Goal: Check status: Check status

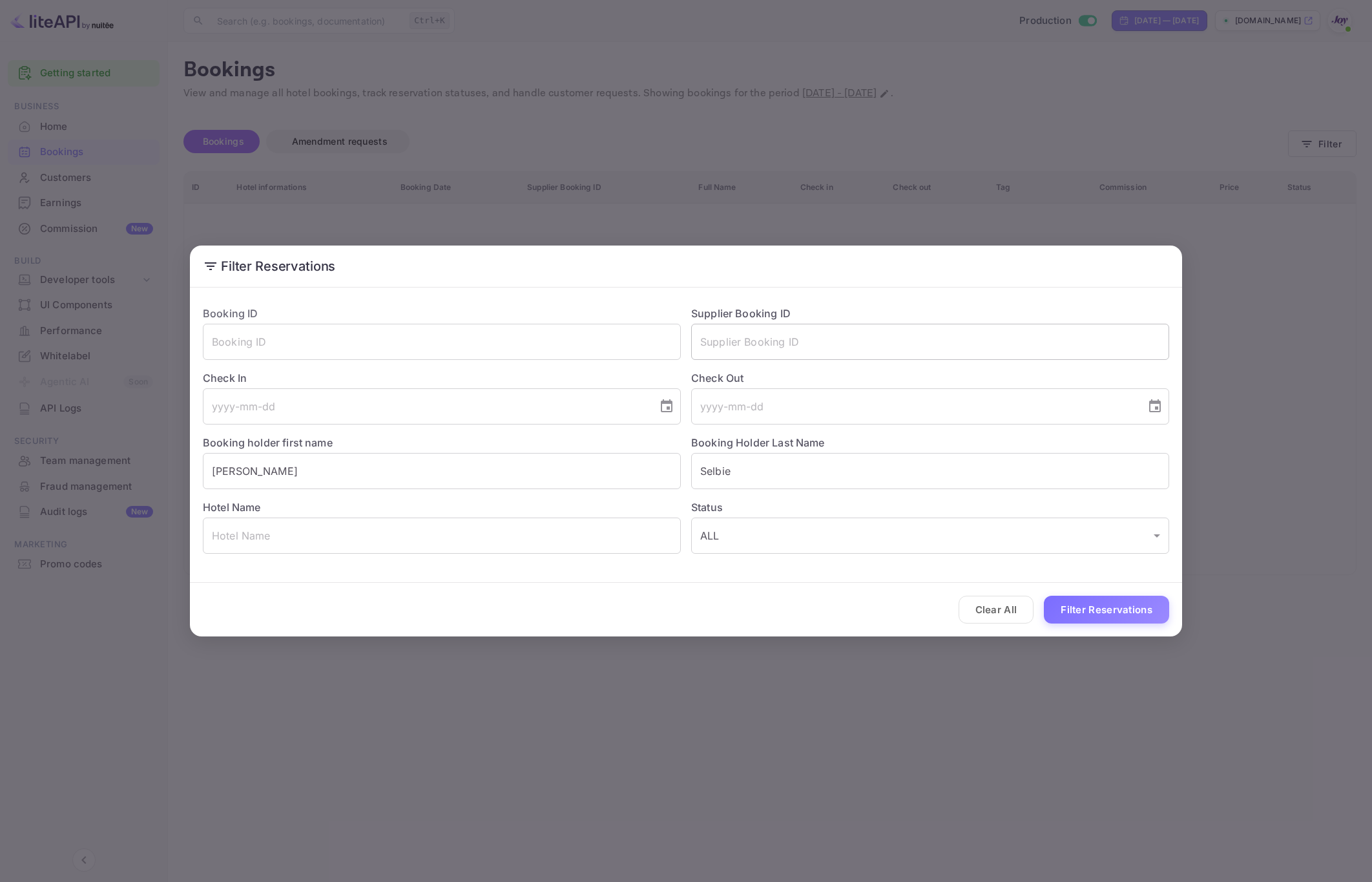
click at [830, 337] on input "text" at bounding box center [930, 342] width 478 height 36
paste input "9358264"
type input "9358264"
click at [781, 460] on input "Selbie" at bounding box center [930, 470] width 478 height 36
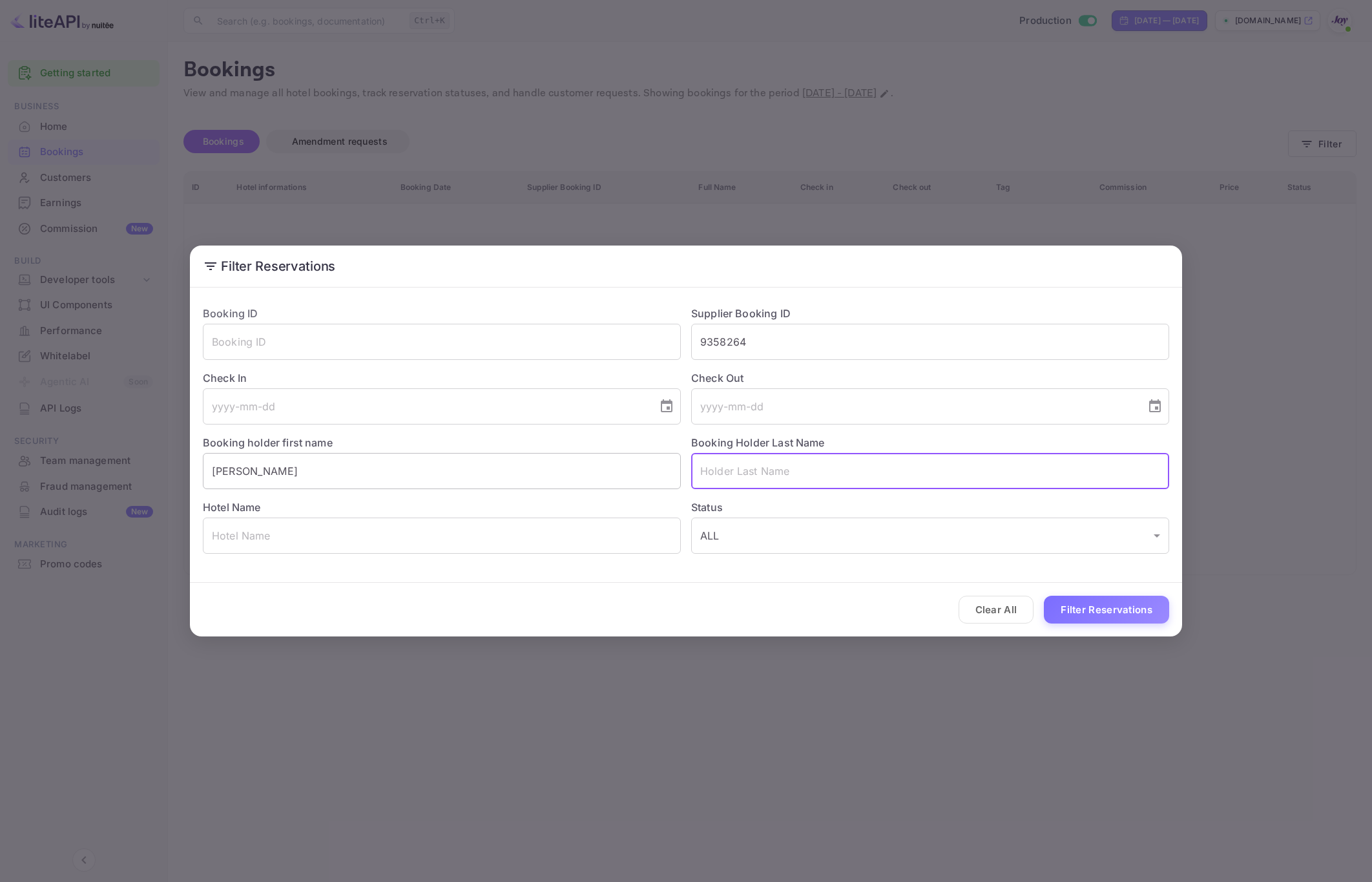
click at [602, 481] on input "[PERSON_NAME]" at bounding box center [441, 470] width 478 height 36
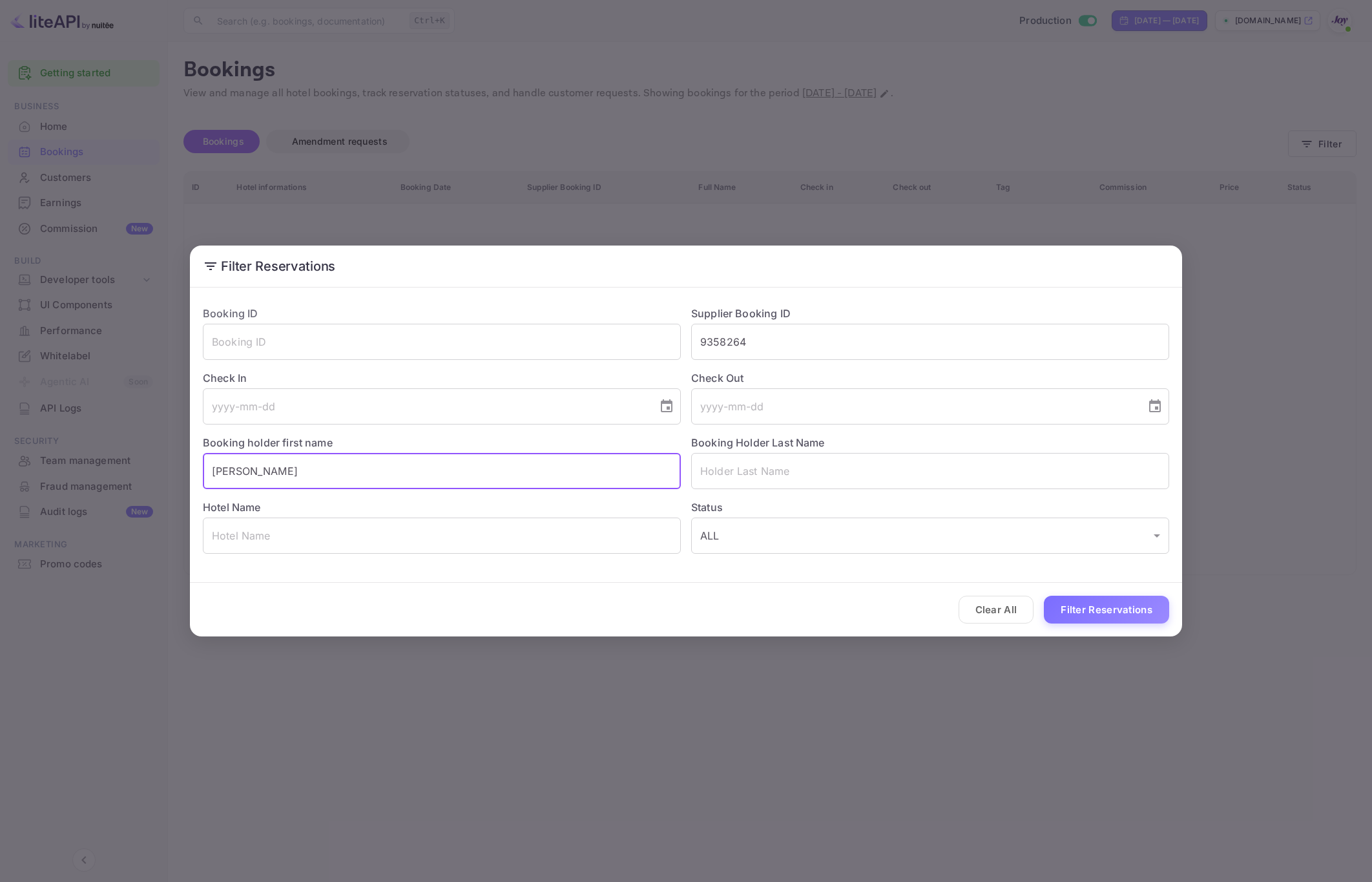
click at [602, 481] on input "[PERSON_NAME]" at bounding box center [441, 470] width 478 height 36
click at [1109, 615] on button "Filter Reservations" at bounding box center [1107, 609] width 126 height 27
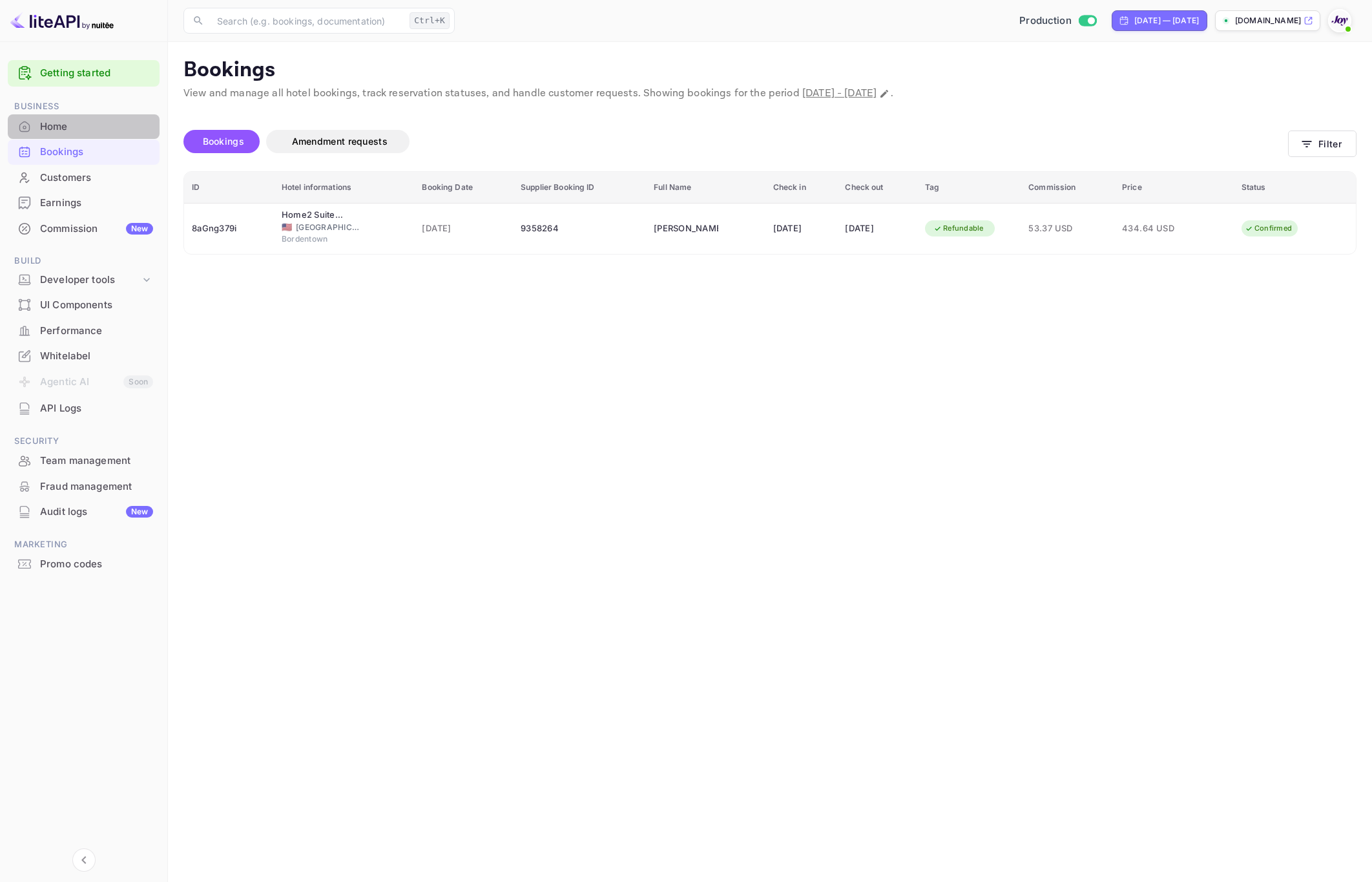
click at [68, 126] on div "Home" at bounding box center [97, 126] width 113 height 14
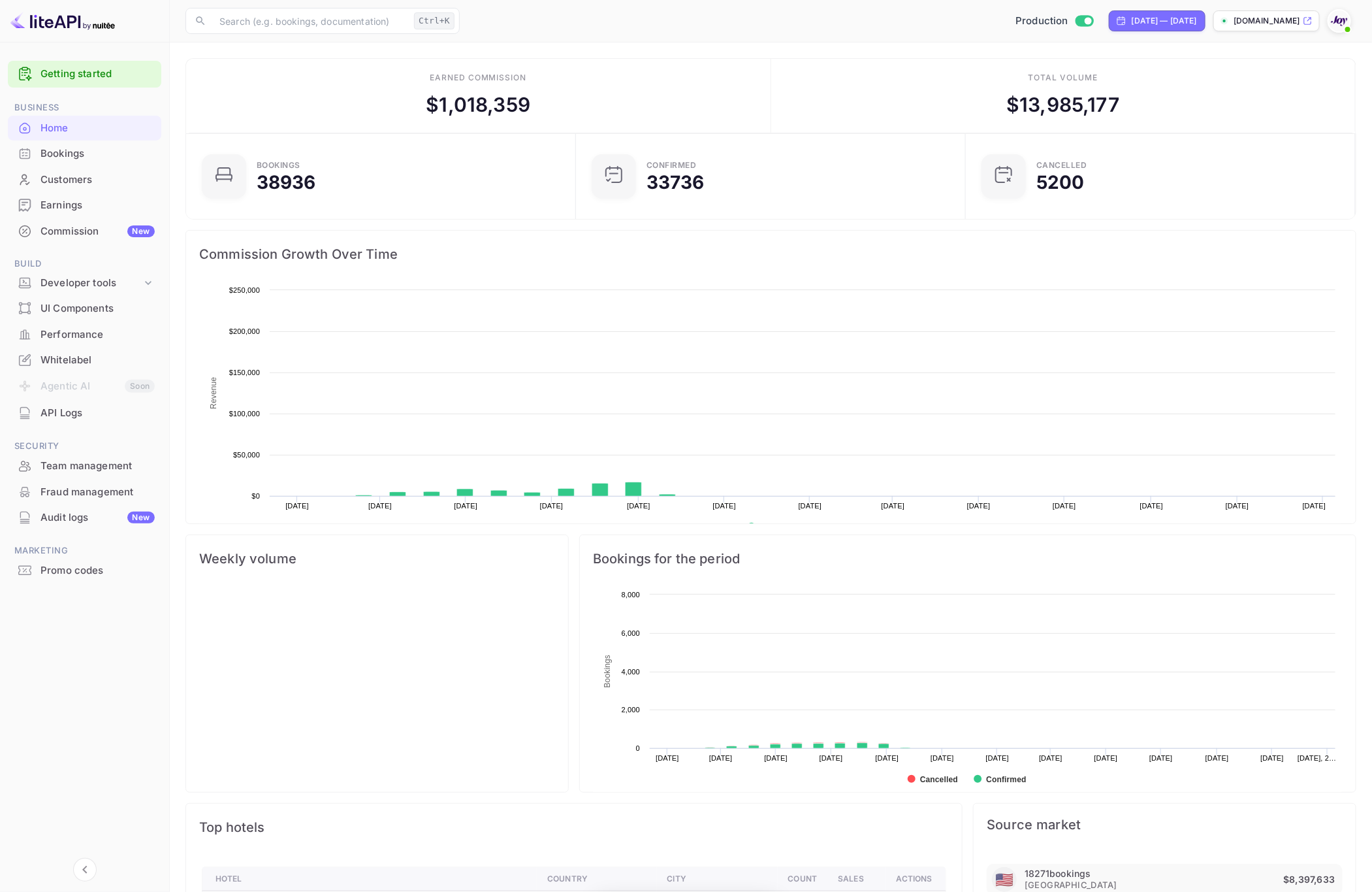
click at [68, 147] on div "Bookings" at bounding box center [98, 154] width 114 height 15
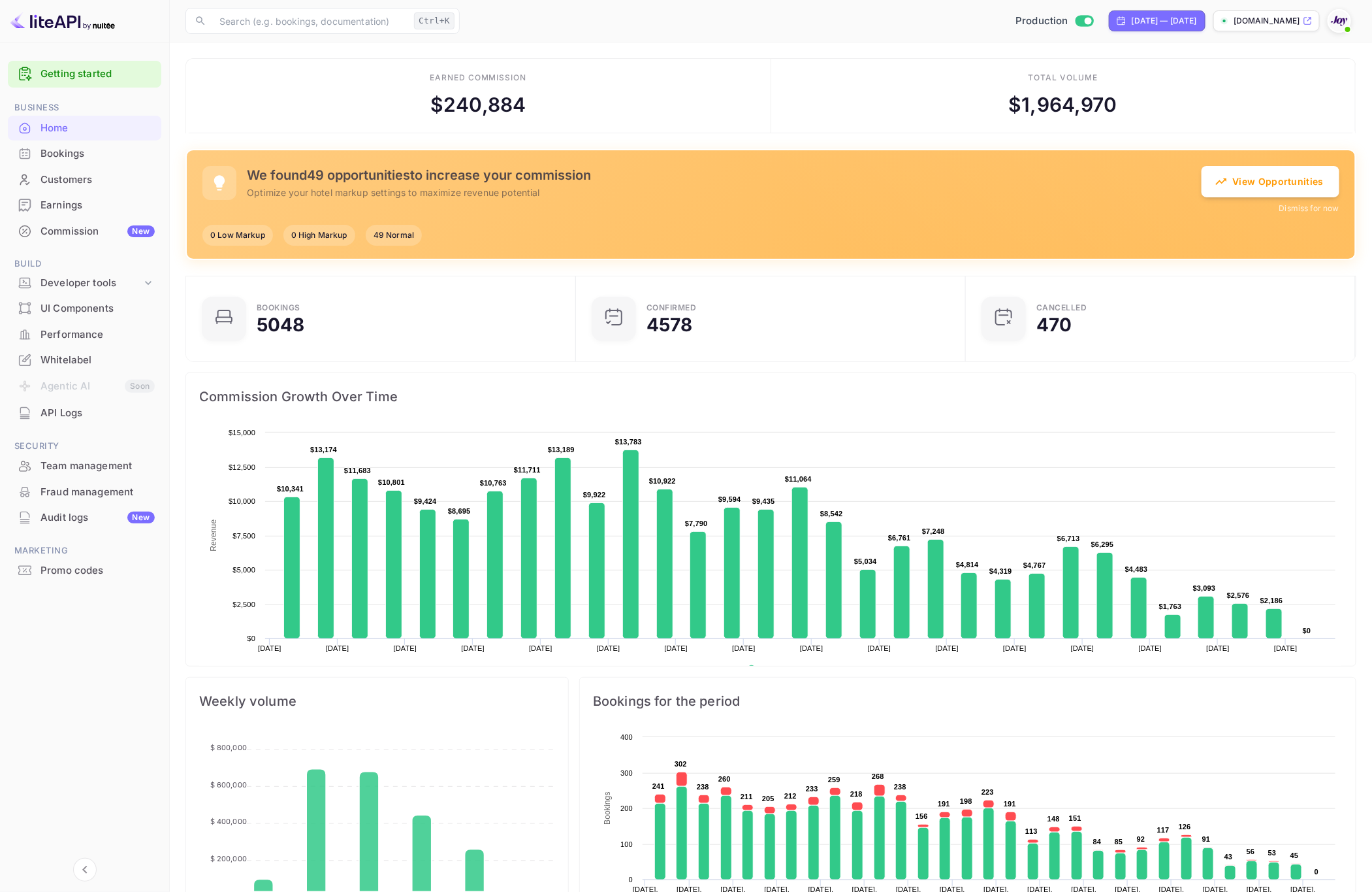
scroll to position [15, 15]
click at [96, 156] on div "Bookings" at bounding box center [98, 154] width 114 height 15
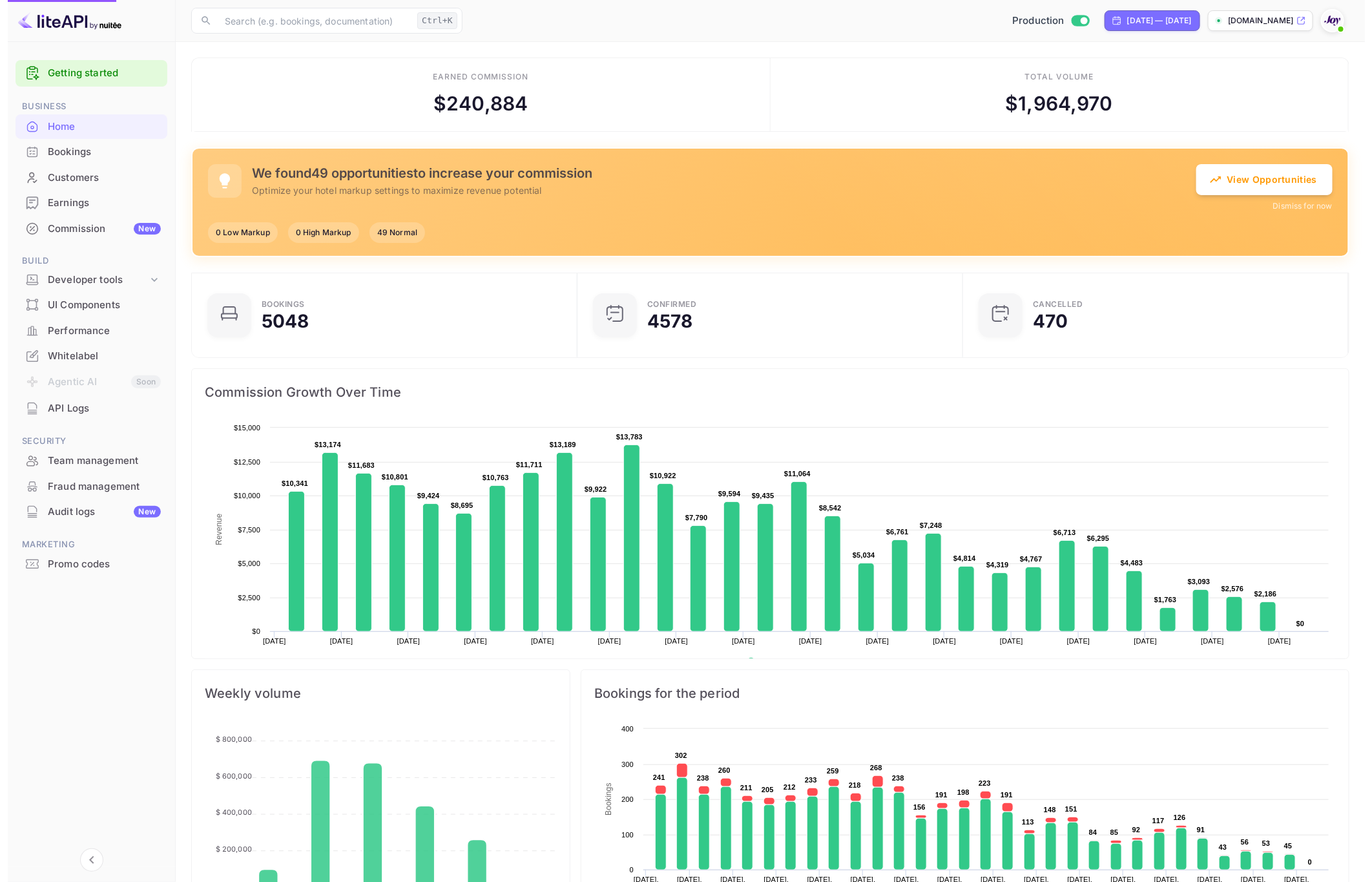
scroll to position [0, 0]
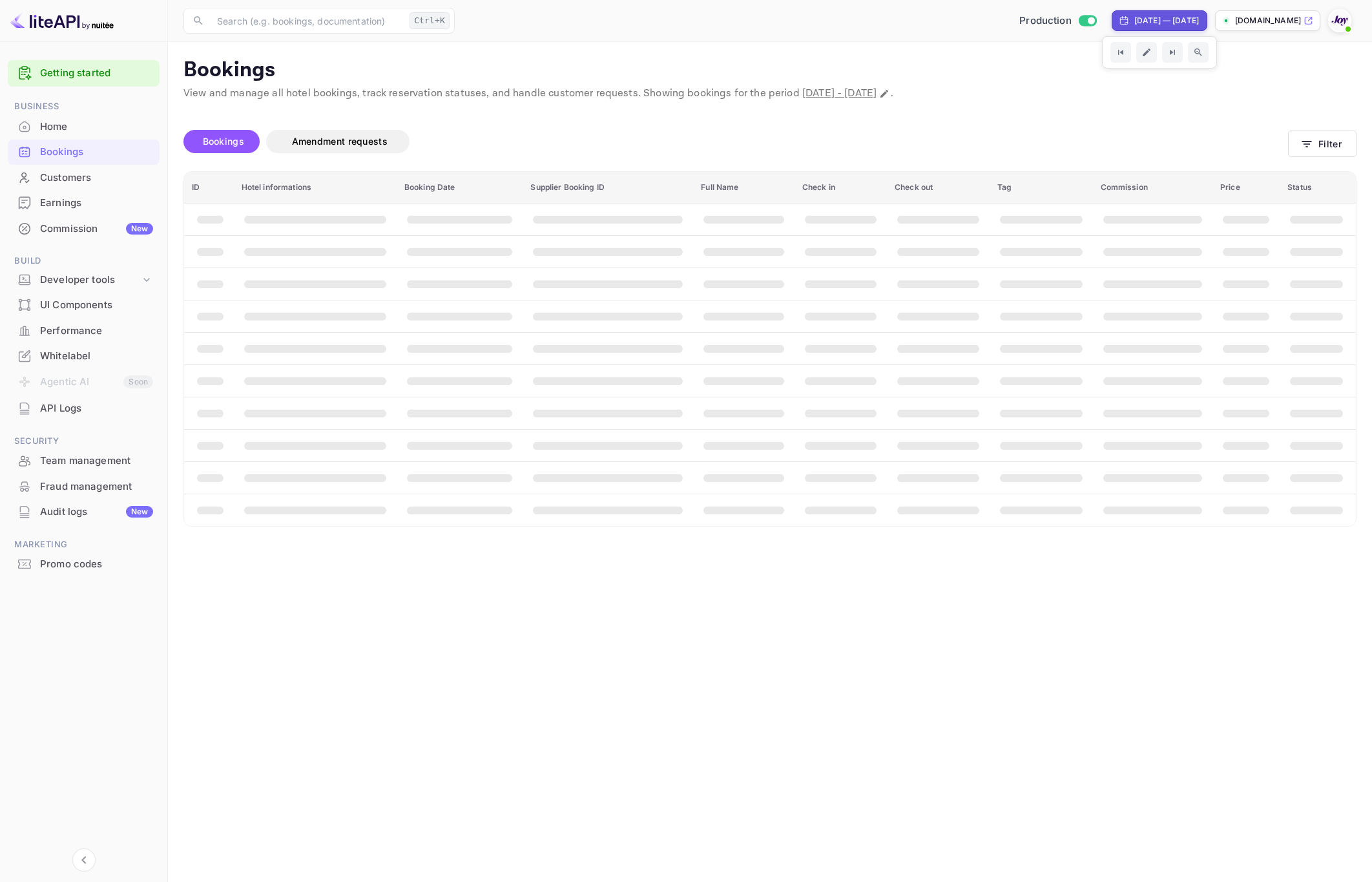
click at [1134, 22] on div "Aug 31, 2025 — Sep 30, 2025" at bounding box center [1167, 20] width 64 height 11
select select "7"
select select "2025"
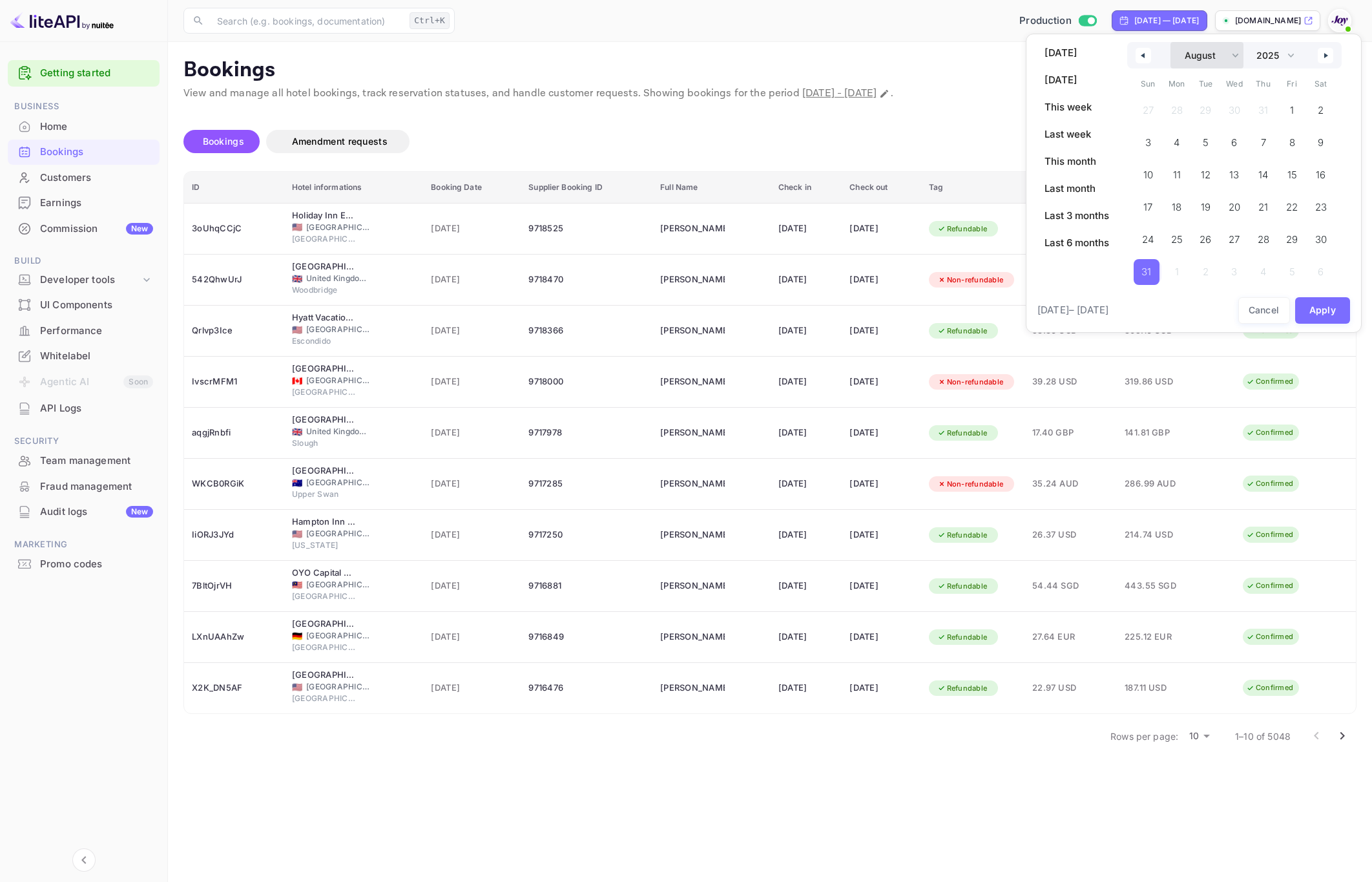
click at [1189, 53] on select "January February March April May June July August September October November De…" at bounding box center [1207, 55] width 73 height 27
select select "0"
click at [1171, 42] on select "January February March April May June July August September October November De…" at bounding box center [1207, 55] width 73 height 27
click at [1237, 110] on span "1" at bounding box center [1235, 110] width 29 height 26
click at [1268, 62] on select "2030 2029 2028 2027 2026 2025 2024 2023 2022 2021 2020 2019 2018 2017 2016 2015…" at bounding box center [1275, 55] width 49 height 27
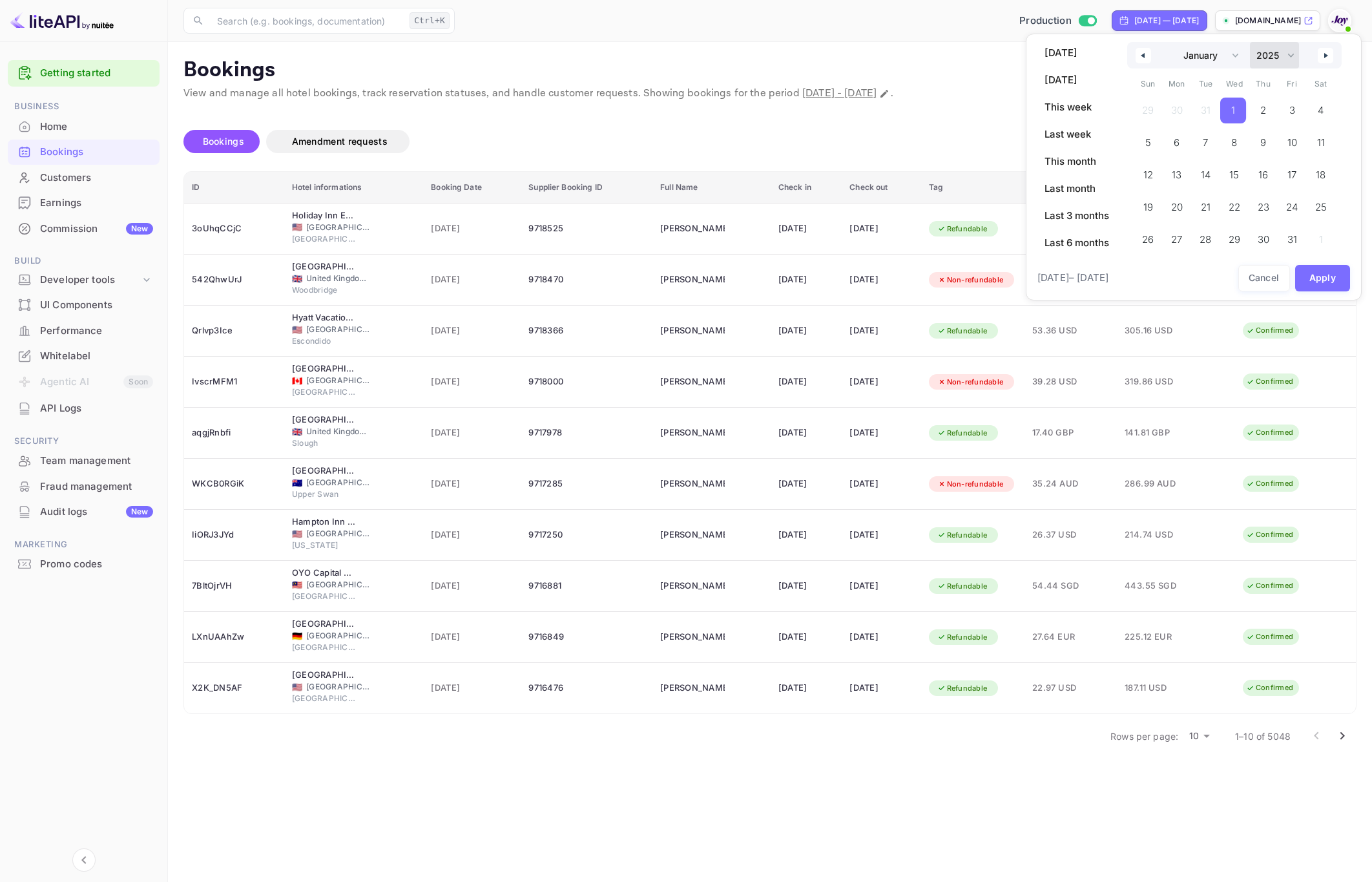
select select "2027"
click at [1251, 42] on select "2030 2029 2028 2027 2026 2025 2024 2023 2022 2021 2020 2019 2018 2017 2016 2015…" at bounding box center [1275, 55] width 49 height 27
click at [1209, 56] on select "January February March April May June July August September October November De…" at bounding box center [1207, 55] width 73 height 27
click at [1171, 42] on select "January February March April May June July August September October November De…" at bounding box center [1207, 55] width 73 height 27
click at [1290, 243] on span "31" at bounding box center [1291, 239] width 10 height 23
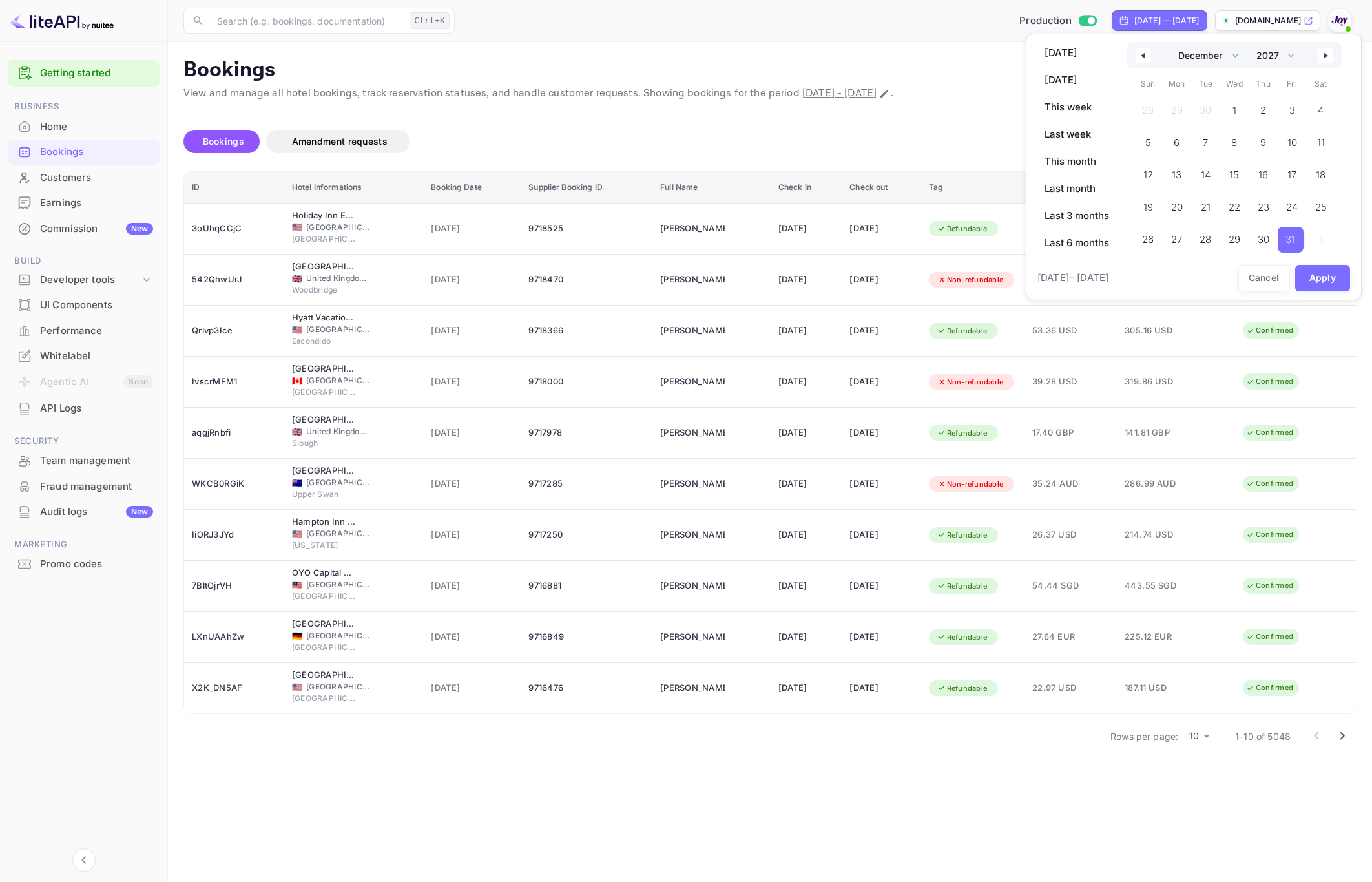
select select "0"
select select "2025"
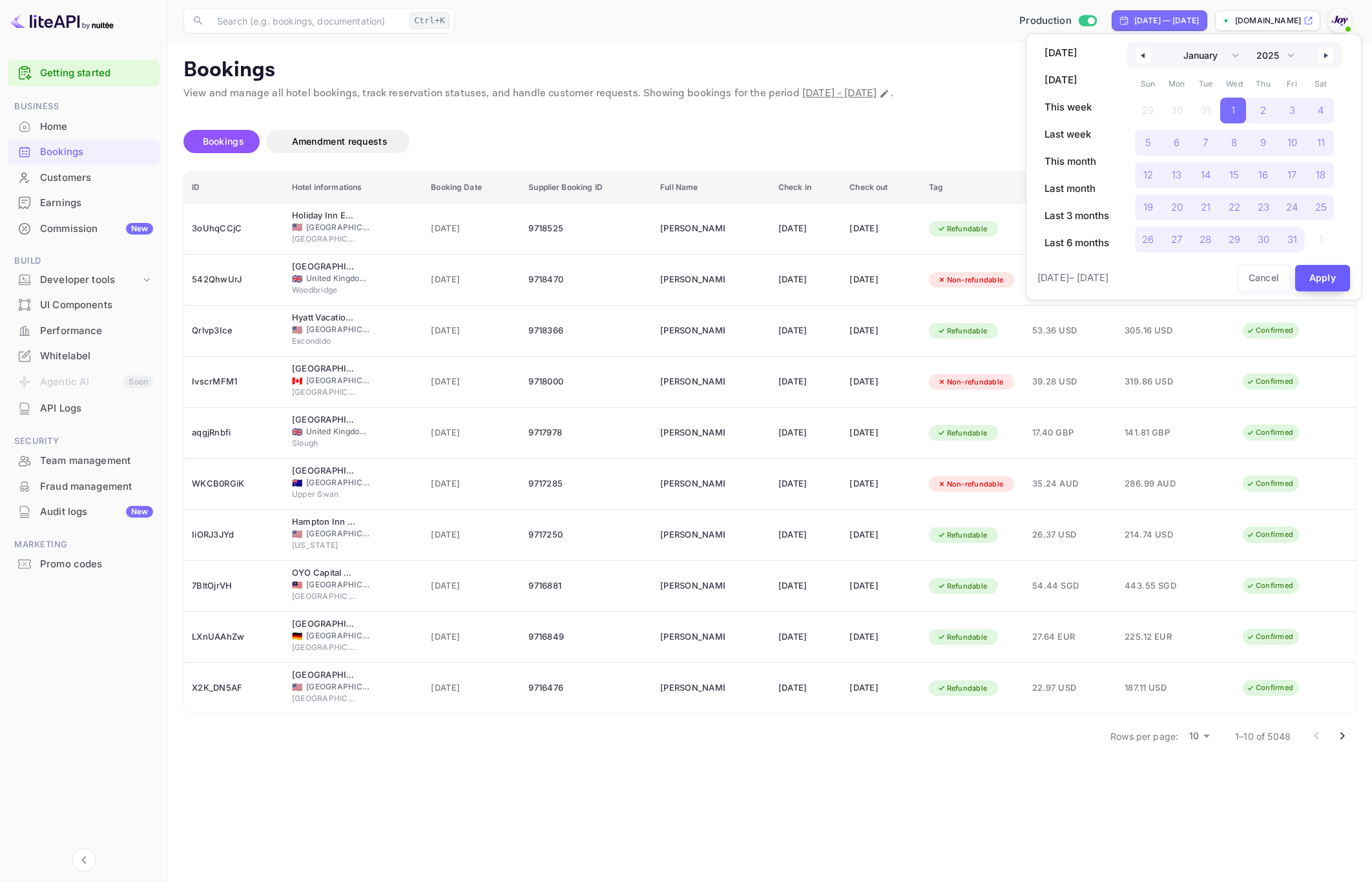
click at [1305, 275] on button "Apply" at bounding box center [1323, 278] width 56 height 27
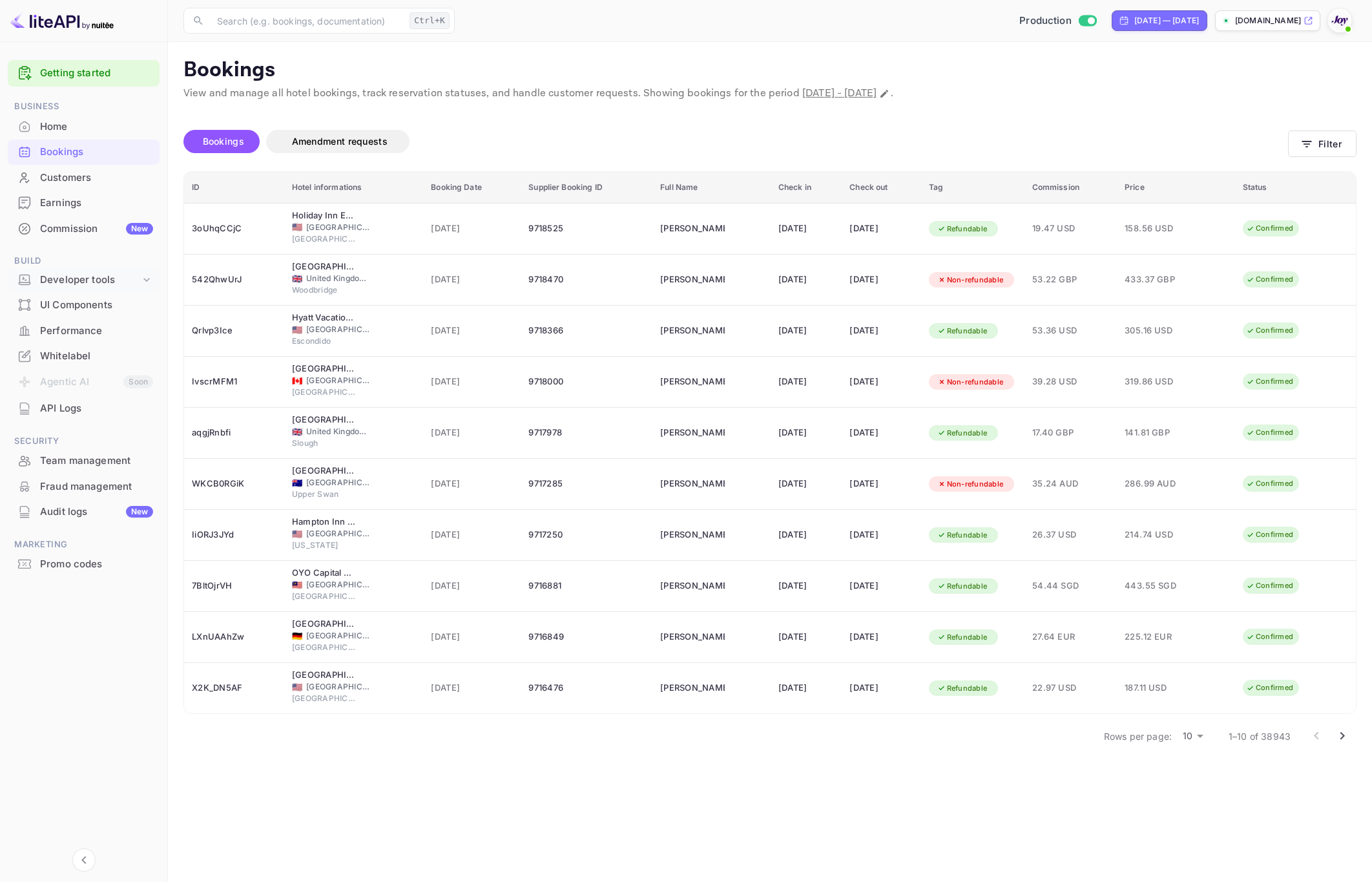
click at [91, 279] on div "Developer tools" at bounding box center [90, 280] width 100 height 14
click at [128, 275] on div "Developer tools" at bounding box center [90, 280] width 100 height 14
click at [92, 310] on div "UI Components" at bounding box center [97, 305] width 113 height 14
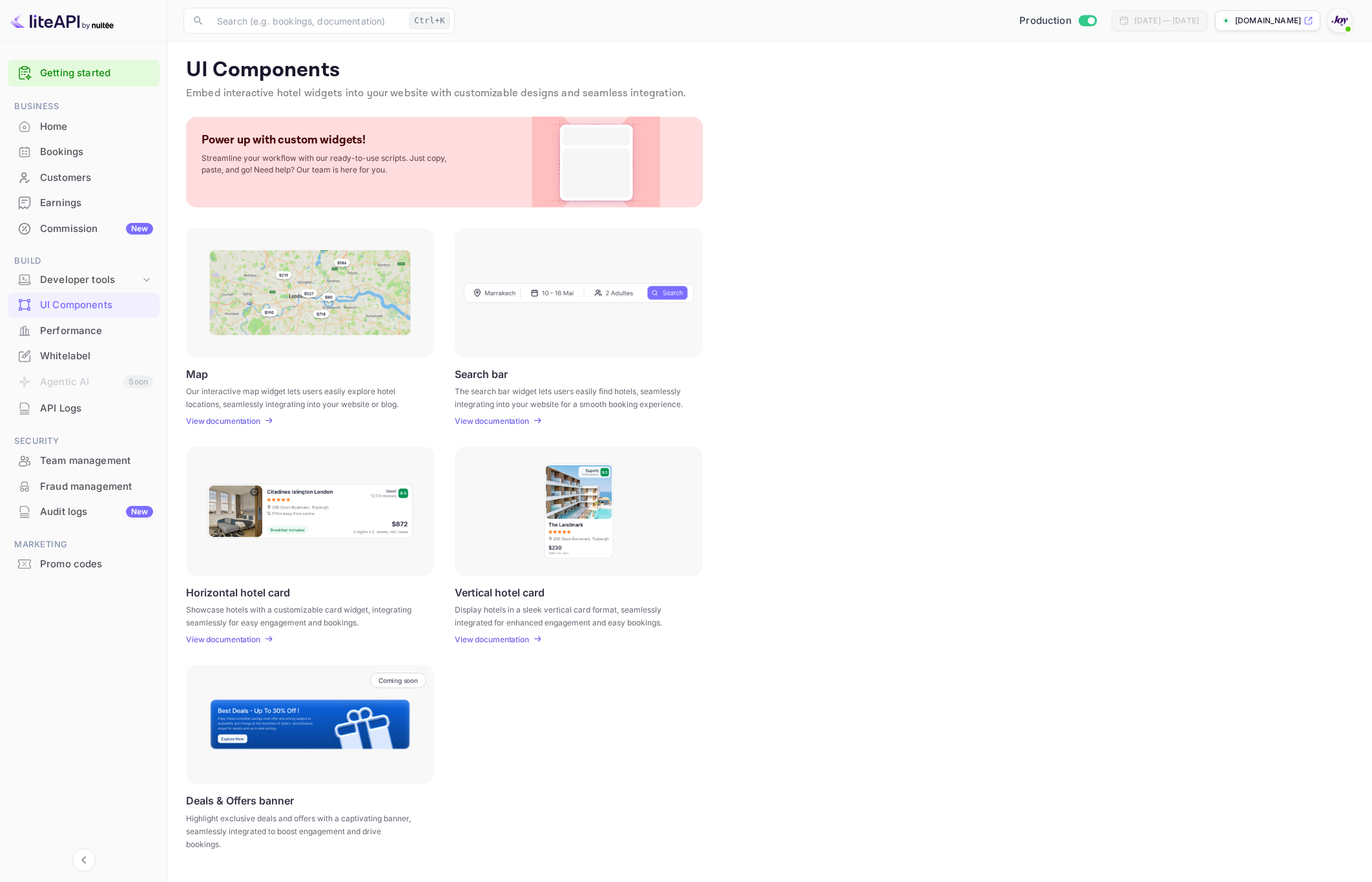
click at [73, 147] on div "Bookings" at bounding box center [97, 152] width 113 height 14
